Goal: Task Accomplishment & Management: Manage account settings

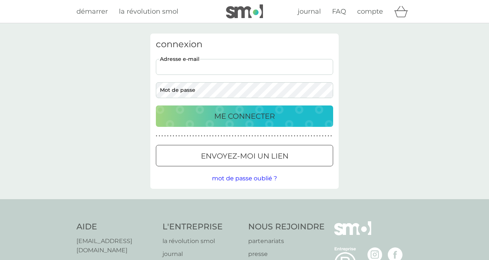
click at [199, 66] on input "adresse e-mail" at bounding box center [244, 67] width 177 height 16
type input "[PERSON_NAME].huonic"
type input "R"
click at [197, 67] on input "[PERSON_NAME].huonic`[DOMAIN_NAME]" at bounding box center [244, 67] width 177 height 16
type input "[PERSON_NAME][EMAIL_ADDRESS][DOMAIN_NAME]"
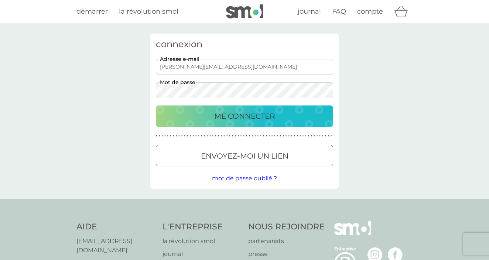
click at [244, 116] on button "ME CONNECTER" at bounding box center [244, 116] width 177 height 21
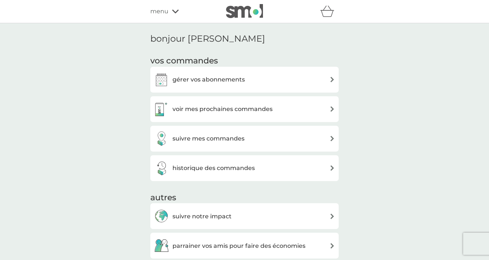
click at [250, 87] on div "gérer vos abonnements" at bounding box center [244, 80] width 188 height 26
click at [250, 80] on div "gérer vos abonnements" at bounding box center [244, 79] width 181 height 15
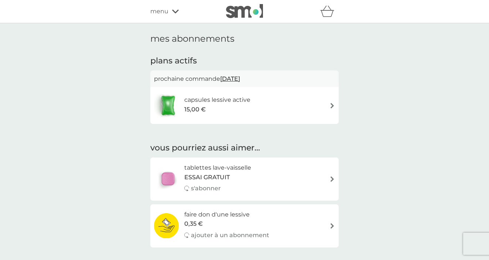
click at [264, 97] on div "capsules lessive active 15,00 €" at bounding box center [244, 106] width 181 height 26
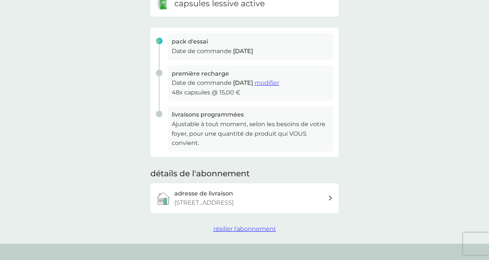
scroll to position [102, 0]
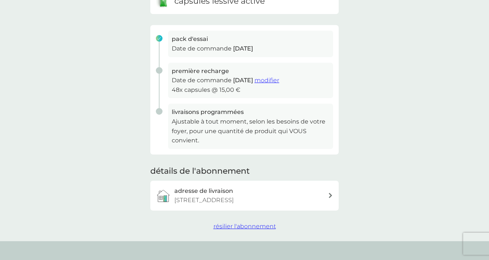
click at [235, 223] on span "résilier l'abonnement" at bounding box center [244, 226] width 62 height 7
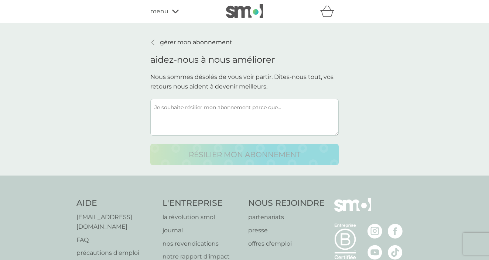
click at [238, 127] on textarea at bounding box center [244, 117] width 188 height 37
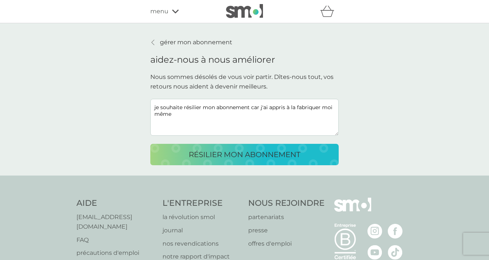
type textarea "je souhaite résilier mon abonnement car j'ai appris à la fabriquer moi même"
click at [234, 158] on p "résilier mon abonnement" at bounding box center [245, 155] width 112 height 12
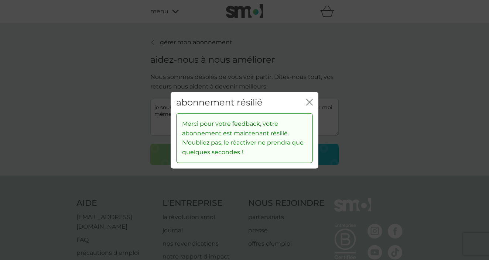
click at [310, 102] on icon "fermer" at bounding box center [310, 102] width 3 height 6
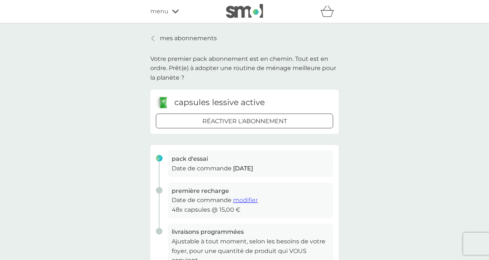
scroll to position [102, 0]
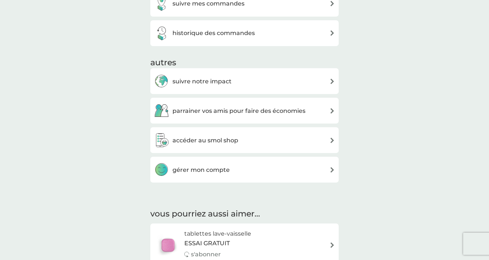
scroll to position [138, 0]
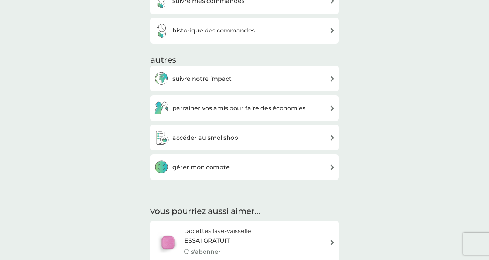
click at [199, 170] on h3 "gérer mon compte" at bounding box center [200, 168] width 57 height 10
